Goal: Task Accomplishment & Management: Complete application form

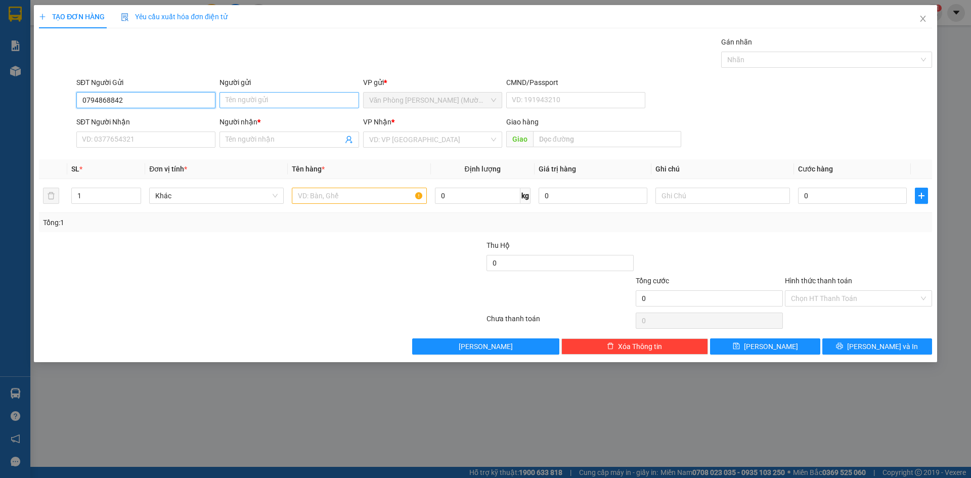
type input "0794868842"
click at [303, 96] on input "Người gửi" at bounding box center [288, 100] width 139 height 16
type input "T"
type input "[PERSON_NAME]"
click at [146, 138] on input "SĐT Người Nhận" at bounding box center [145, 139] width 139 height 16
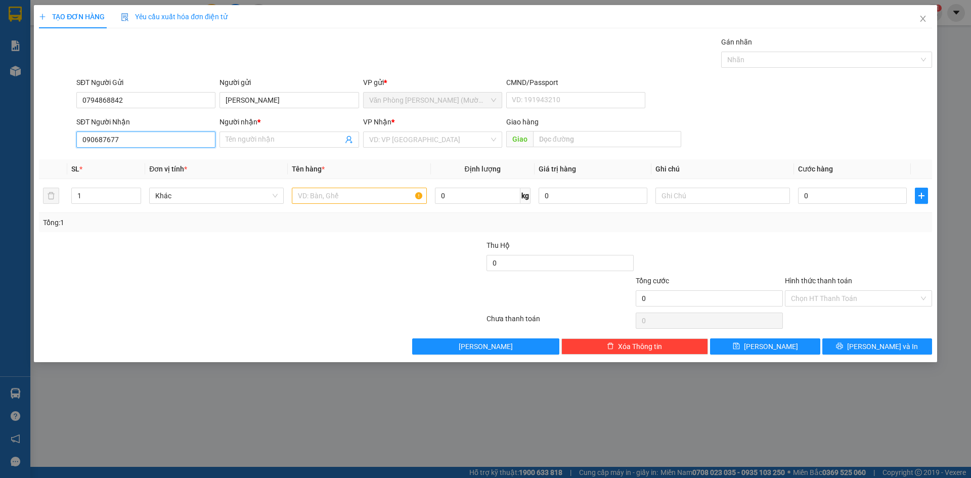
type input "0906876773"
click at [172, 162] on div "0906876773 - KHẢI" at bounding box center [145, 159] width 127 height 11
type input "KHẢI"
type input "0906876773"
click at [306, 199] on input "text" at bounding box center [359, 196] width 134 height 16
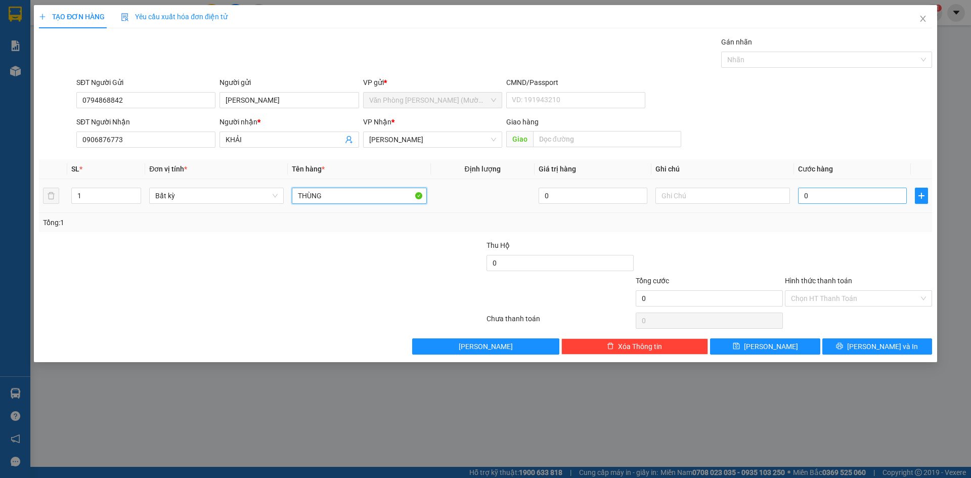
type input "THÙNG"
click at [871, 194] on input "0" at bounding box center [852, 196] width 109 height 16
type input "3"
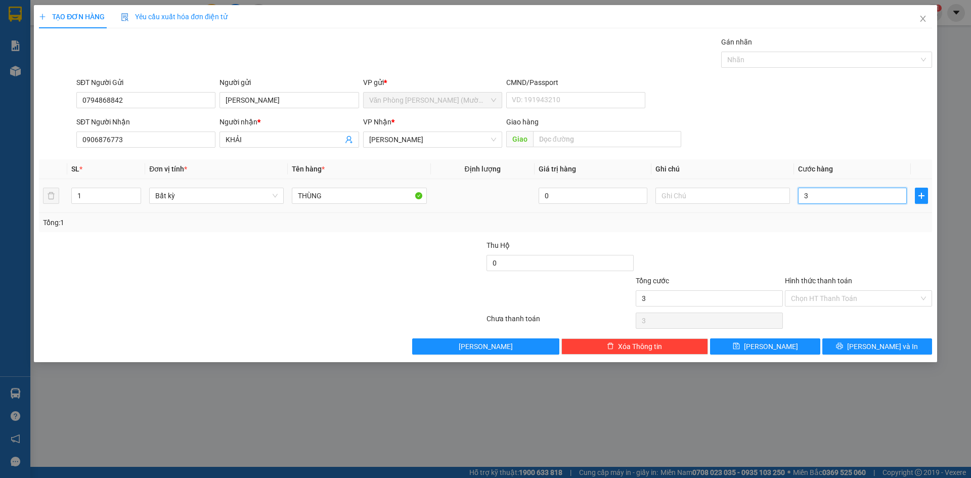
type input "30"
type input "30.000"
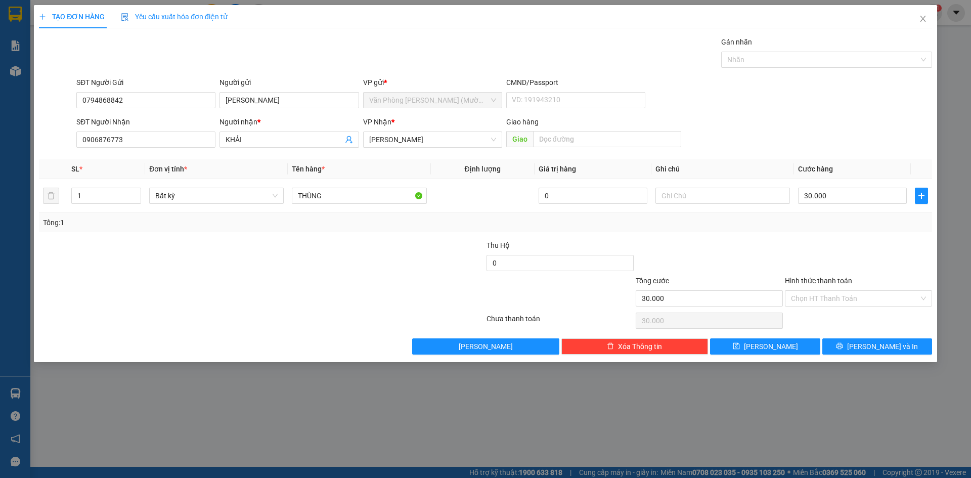
click at [860, 235] on div "Transit Pickup Surcharge Ids Transit Deliver Surcharge Ids Transit Deliver Surc…" at bounding box center [485, 195] width 893 height 318
click at [848, 295] on input "Hình thức thanh toán" at bounding box center [855, 298] width 128 height 15
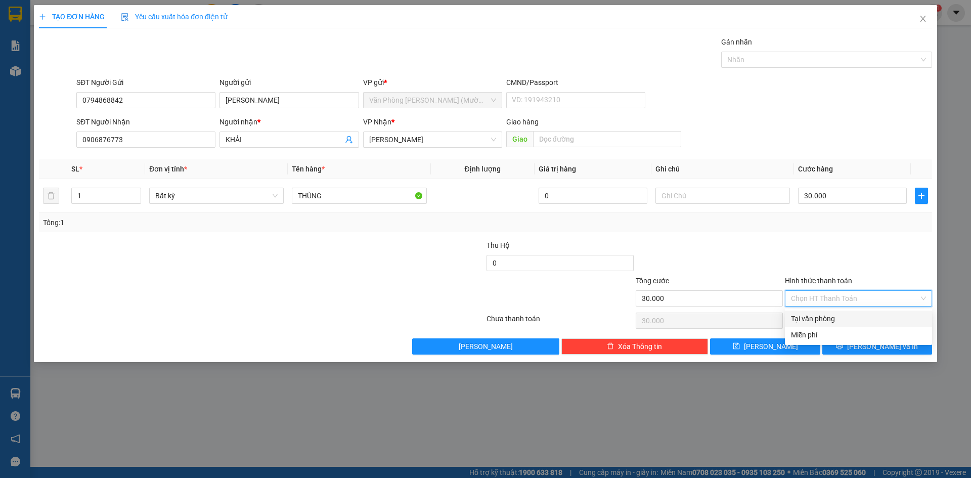
click at [841, 320] on div "Tại văn phòng" at bounding box center [858, 318] width 135 height 11
type input "0"
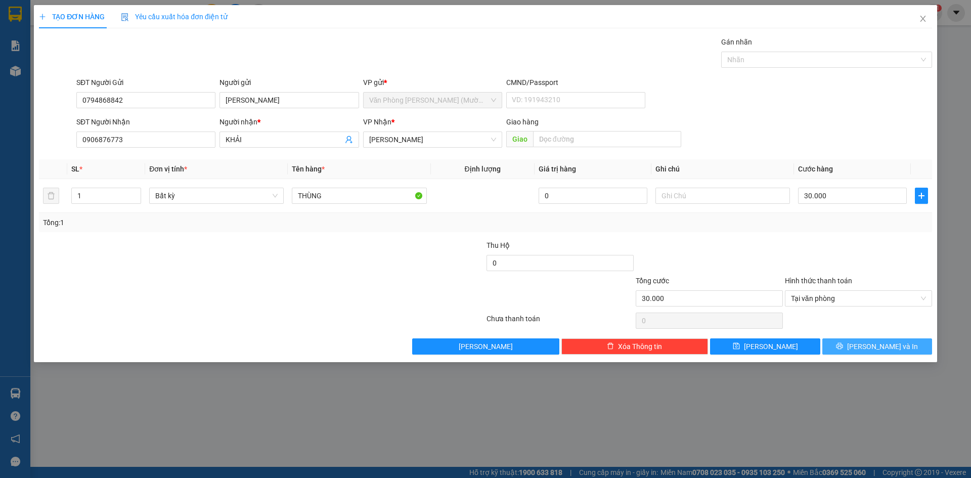
click at [843, 346] on icon "printer" at bounding box center [839, 345] width 7 height 7
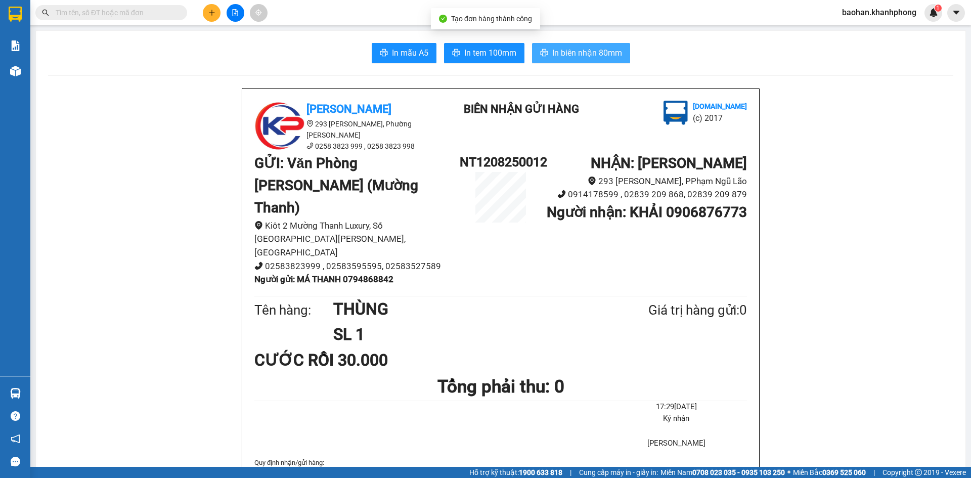
click at [599, 51] on span "In biên nhận 80mm" at bounding box center [587, 53] width 70 height 13
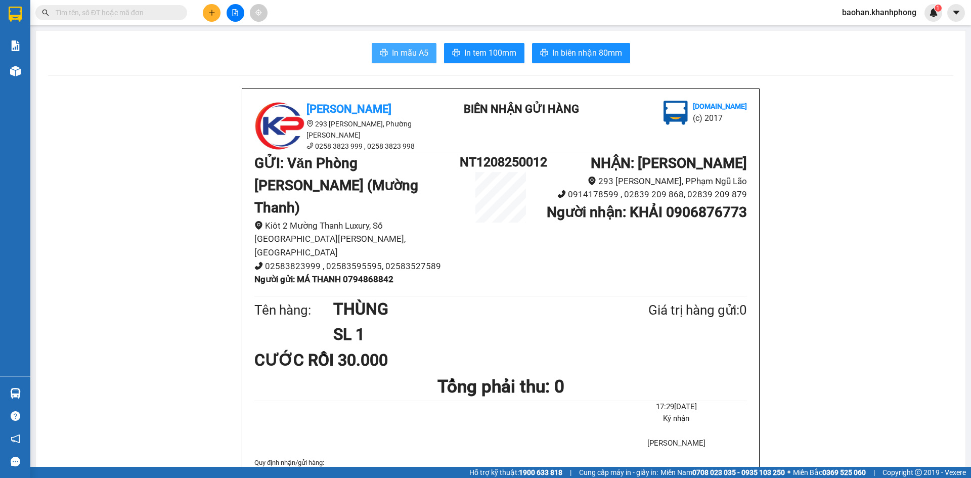
click at [397, 43] on button "In mẫu A5" at bounding box center [404, 53] width 65 height 20
click at [217, 11] on button at bounding box center [212, 13] width 18 height 18
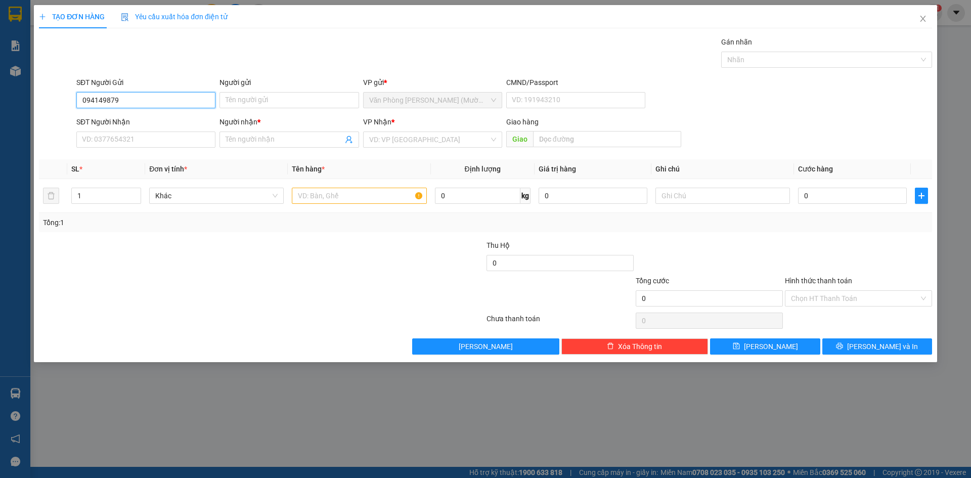
type input "0941498798"
click at [108, 123] on div "0941498798 - HÙNG" at bounding box center [145, 120] width 127 height 11
type input "HÙNG"
type input "0941498798"
click at [118, 138] on input "SĐT Người Nhận" at bounding box center [145, 139] width 139 height 16
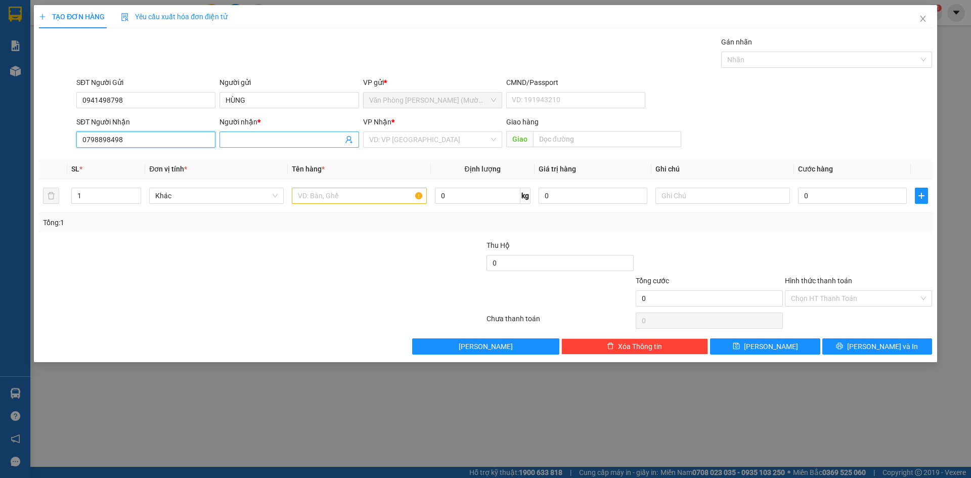
type input "0798898498"
click at [252, 135] on input "Người nhận *" at bounding box center [283, 139] width 117 height 11
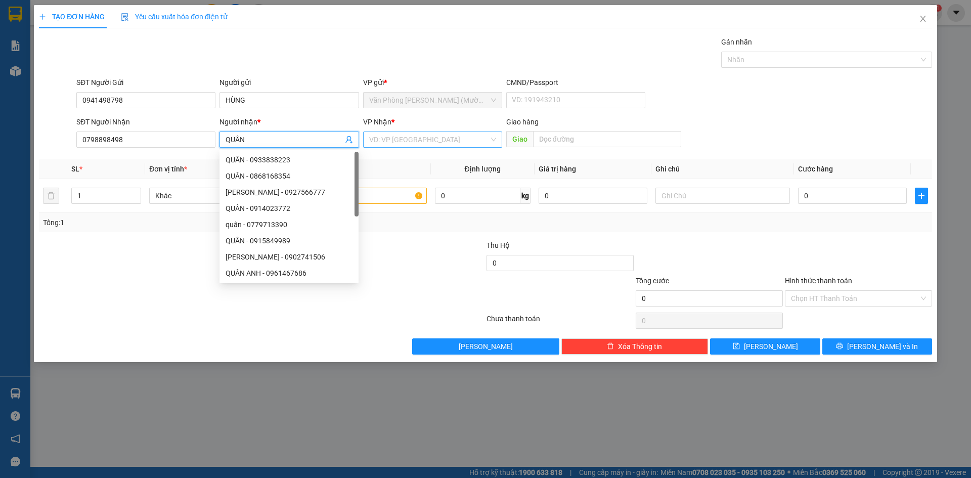
type input "QUÂN"
click at [444, 138] on input "search" at bounding box center [429, 139] width 120 height 15
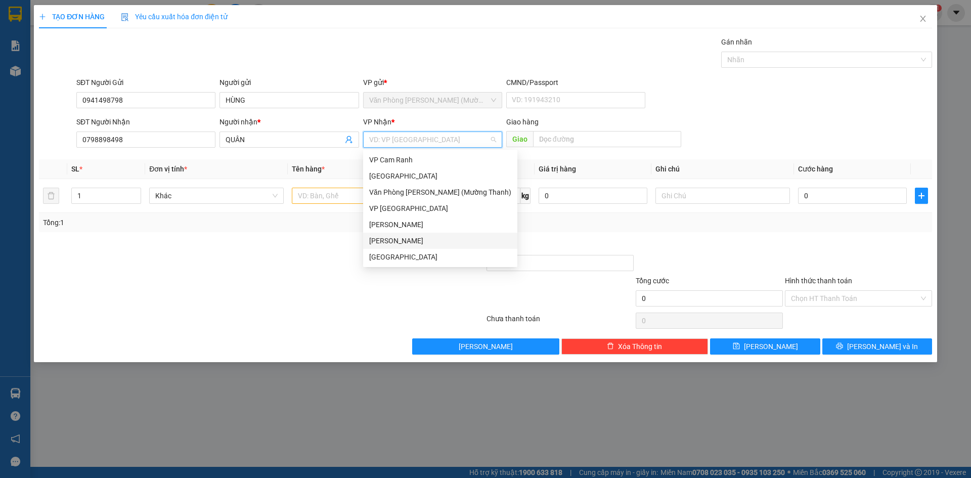
click at [405, 240] on div "[PERSON_NAME]" at bounding box center [440, 240] width 142 height 11
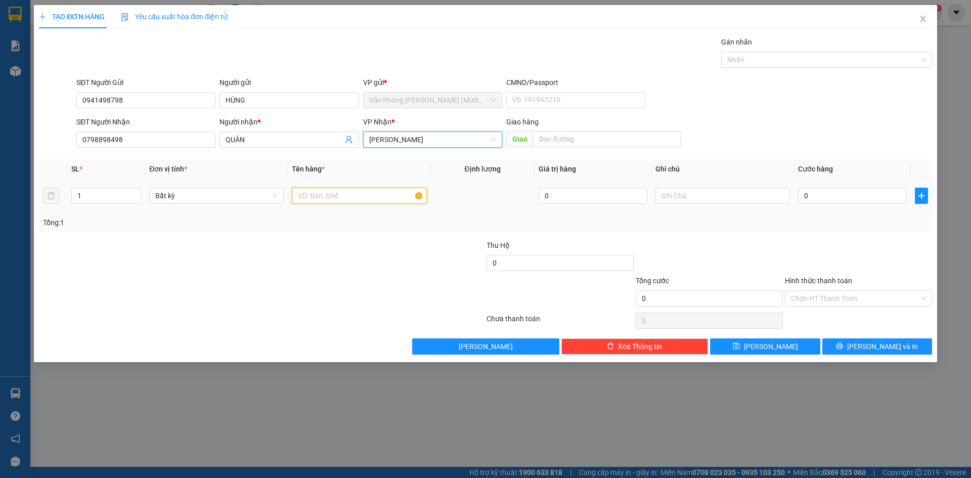
click at [335, 202] on input "text" at bounding box center [359, 196] width 134 height 16
type input "KIỆN"
click at [809, 196] on input "0" at bounding box center [852, 196] width 109 height 16
type input "2"
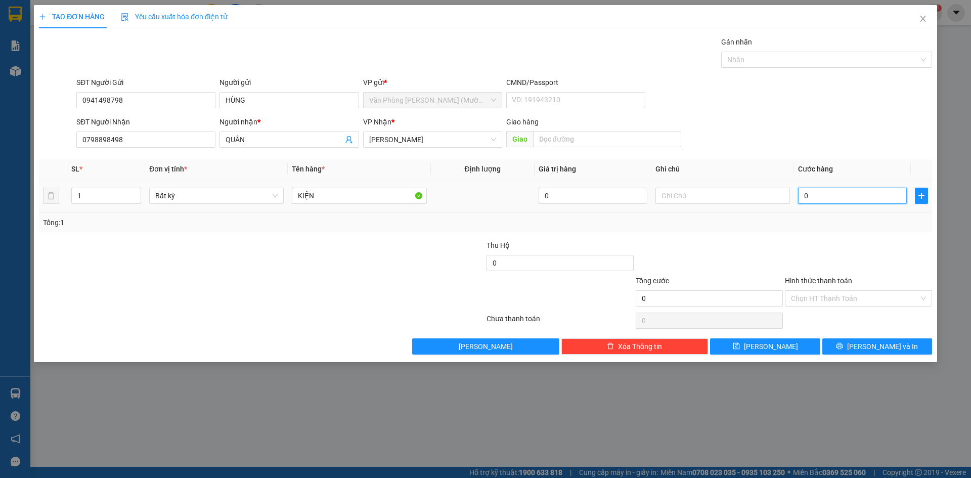
type input "2"
type input "20"
type input "20.000"
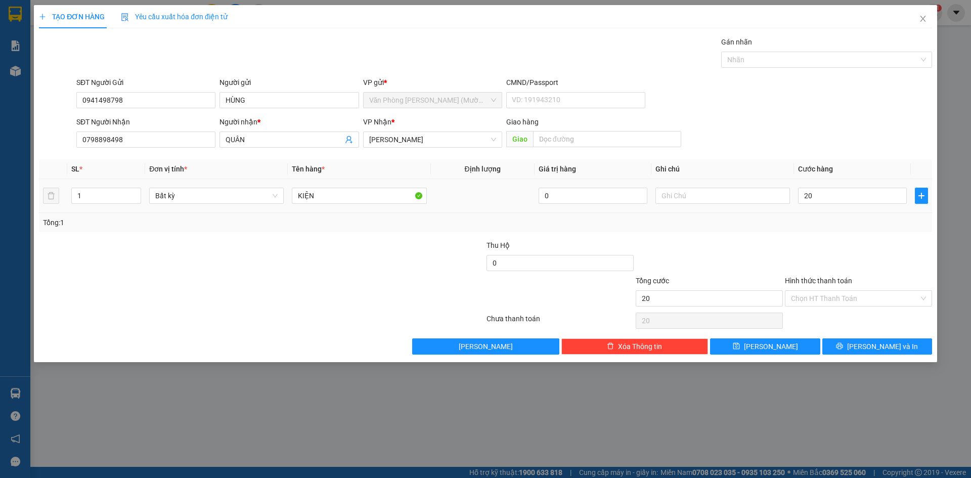
type input "20.000"
click at [821, 257] on div at bounding box center [858, 257] width 149 height 35
click at [829, 297] on input "Hình thức thanh toán" at bounding box center [855, 298] width 128 height 15
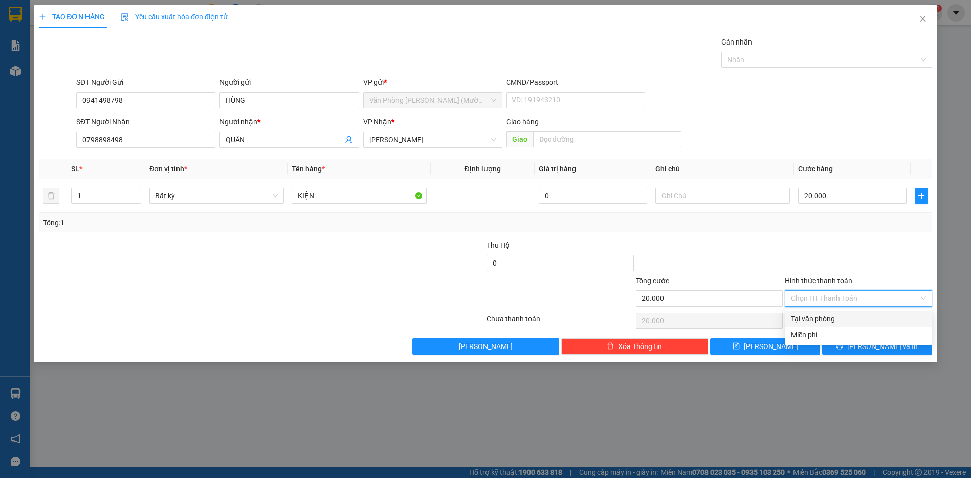
click at [828, 317] on div "Tại văn phòng" at bounding box center [858, 318] width 135 height 11
type input "0"
click at [874, 347] on span "[PERSON_NAME] và In" at bounding box center [882, 346] width 71 height 11
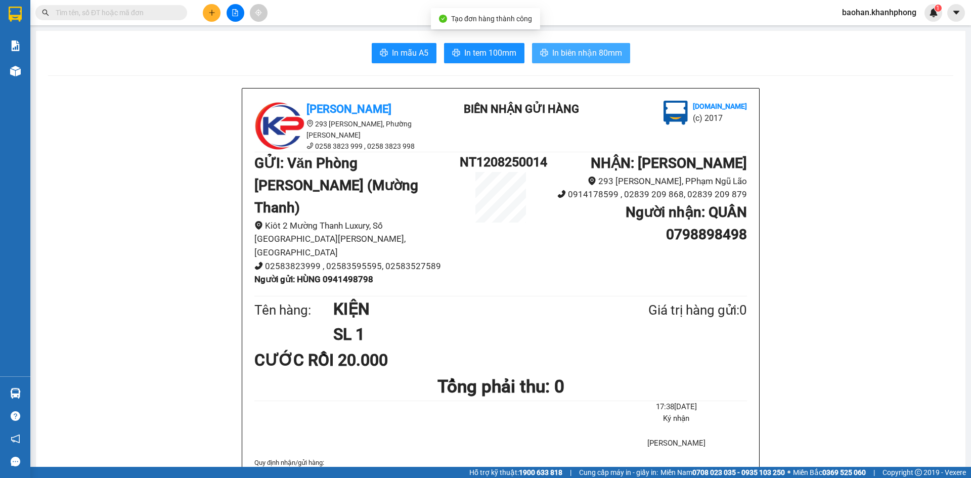
click at [600, 53] on span "In biên nhận 80mm" at bounding box center [587, 53] width 70 height 13
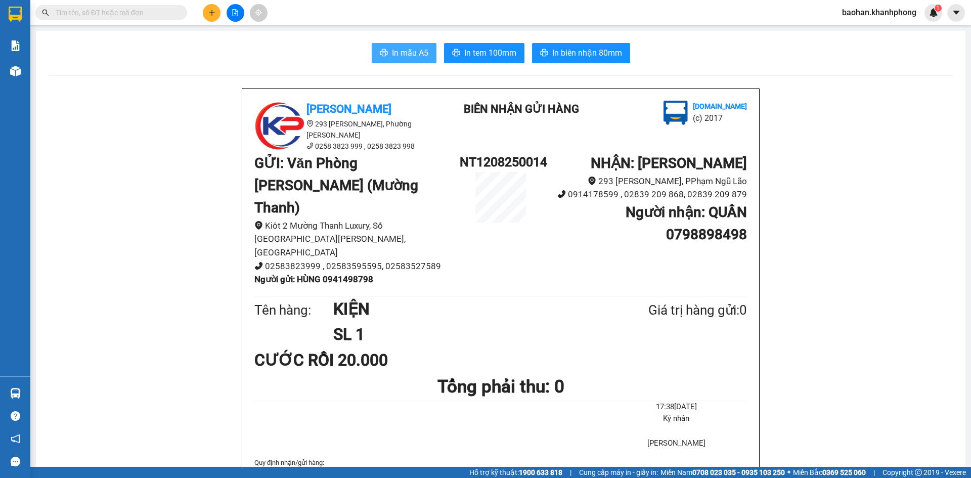
click at [395, 53] on span "In mẫu A5" at bounding box center [410, 53] width 36 height 13
click at [171, 12] on input "text" at bounding box center [115, 12] width 119 height 11
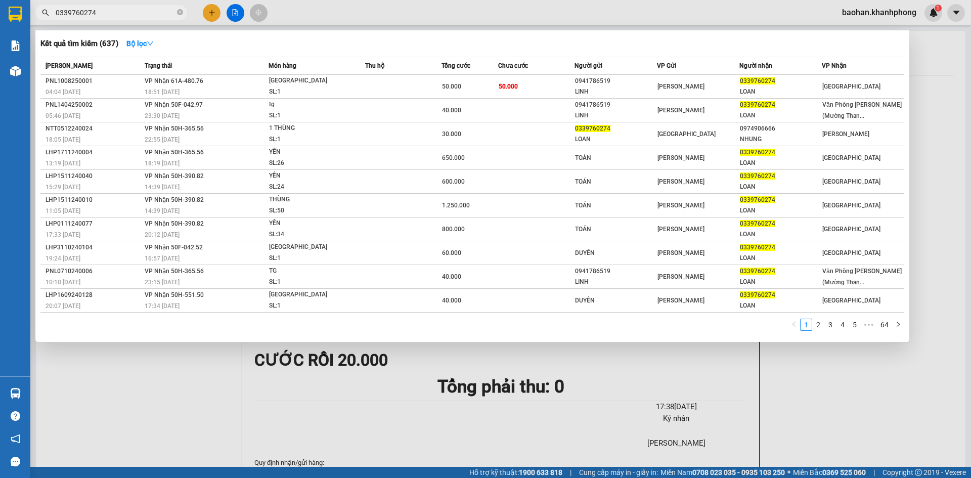
type input "0339760274"
